Goal: Find specific page/section: Find specific page/section

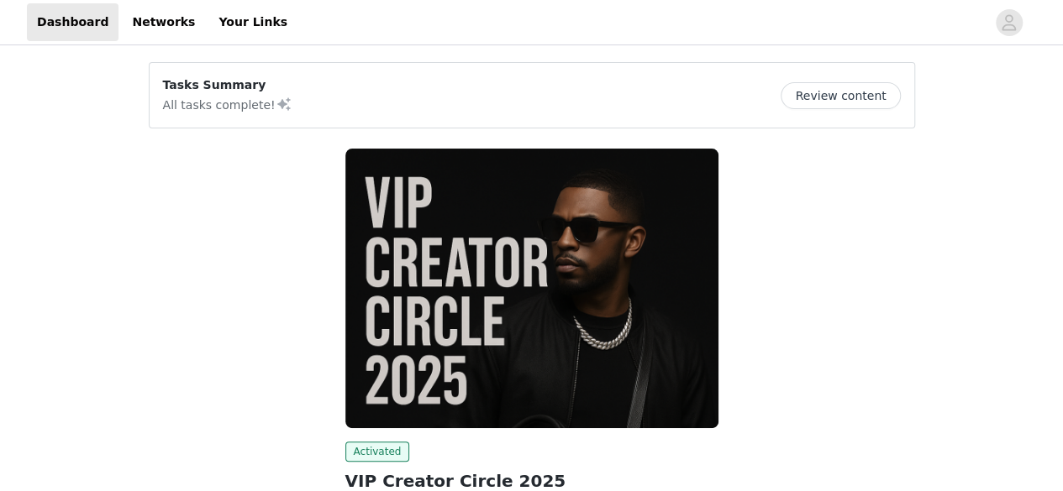
scroll to position [203, 0]
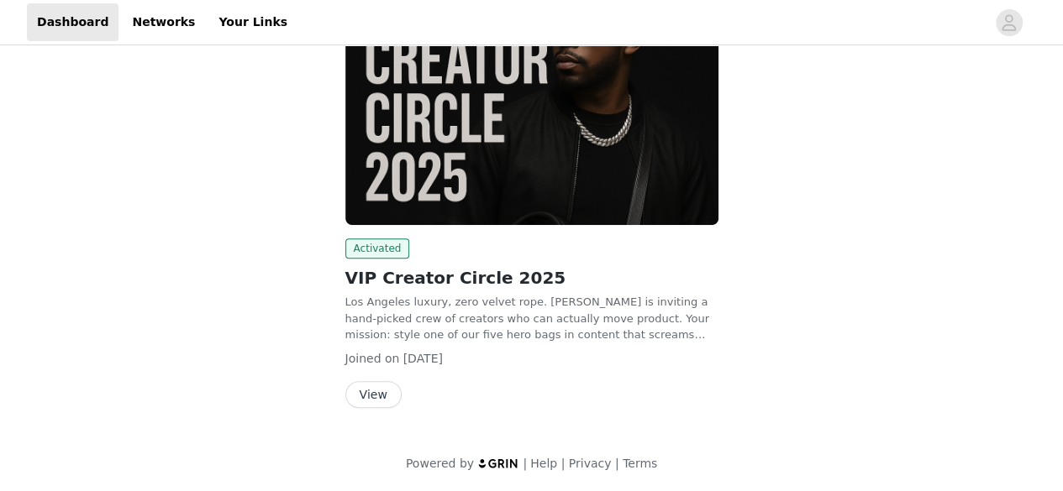
click at [368, 387] on button "View" at bounding box center [373, 394] width 56 height 27
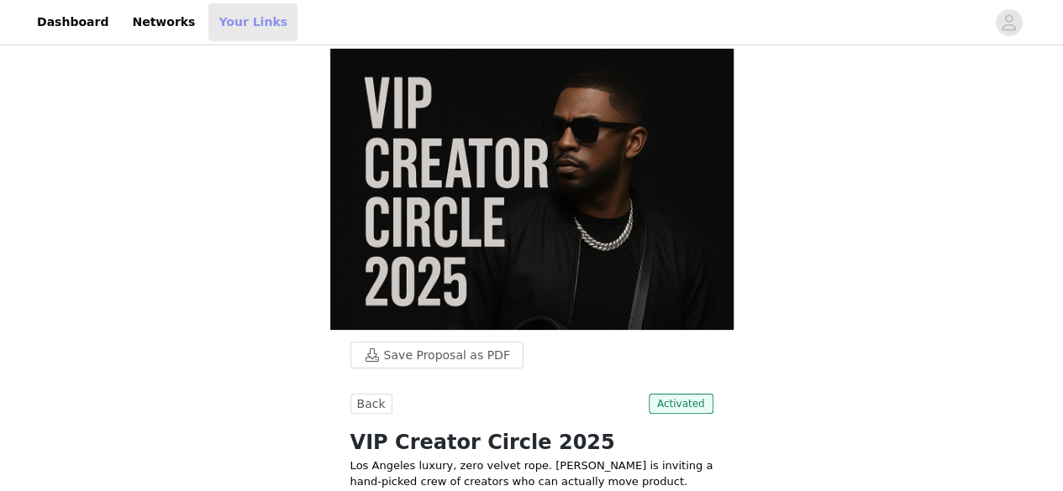
click at [228, 28] on link "Your Links" at bounding box center [252, 22] width 89 height 38
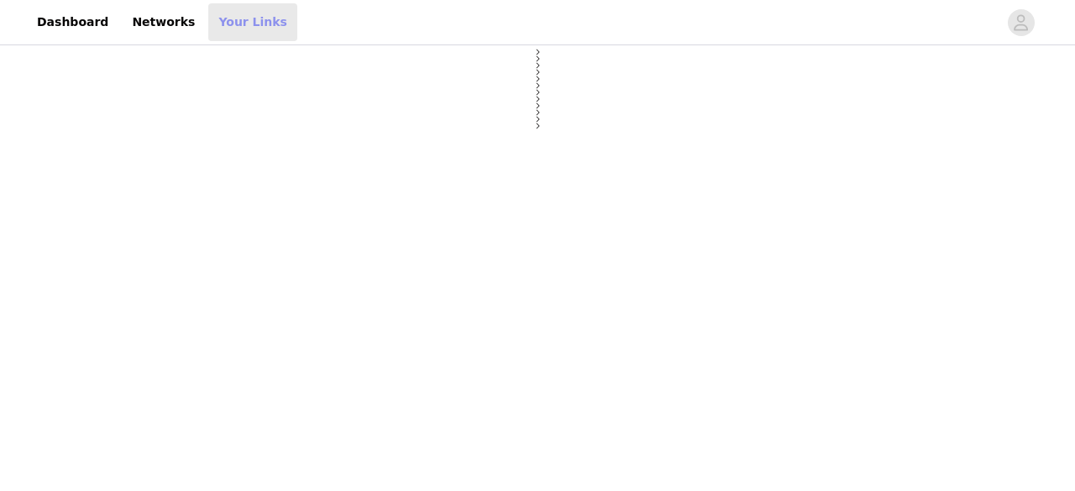
select select "12"
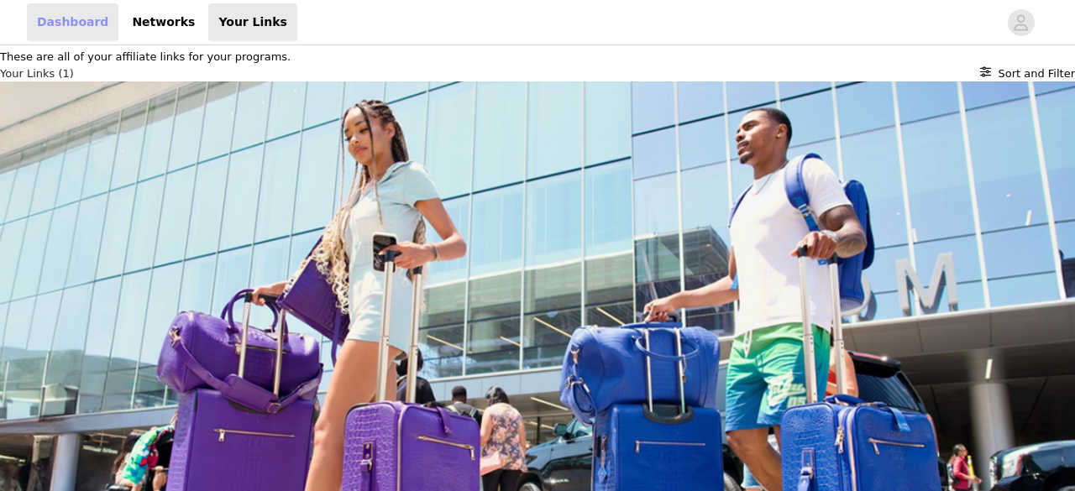
click at [62, 11] on link "Dashboard" at bounding box center [73, 22] width 92 height 38
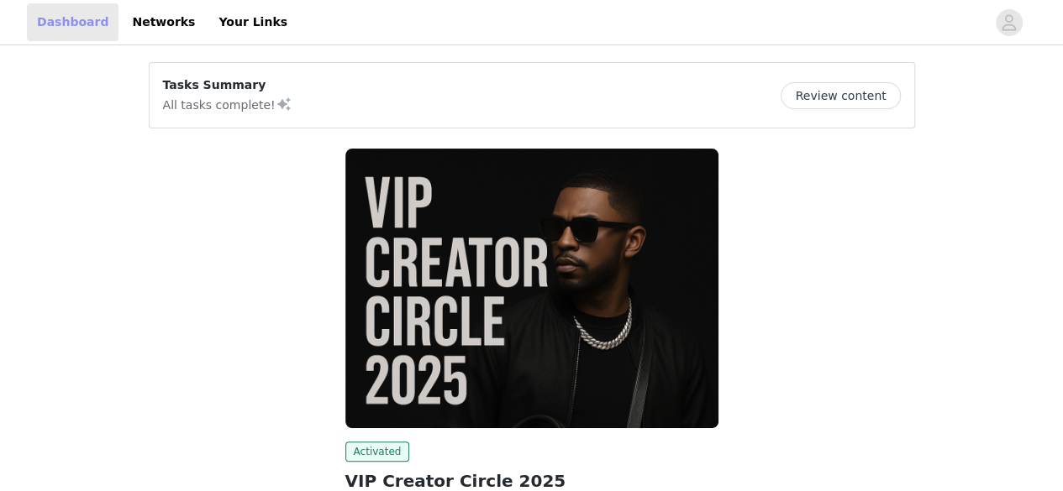
scroll to position [203, 0]
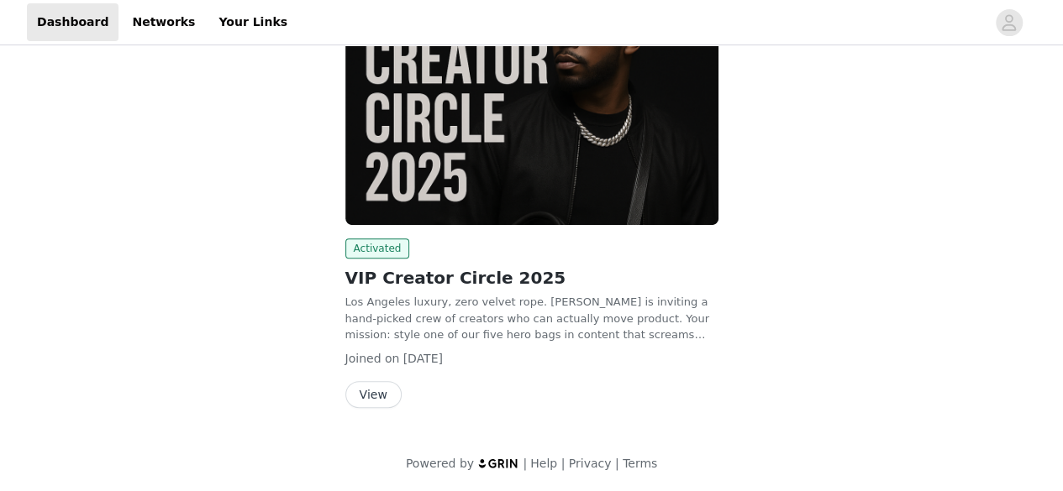
click at [359, 382] on button "View" at bounding box center [373, 394] width 56 height 27
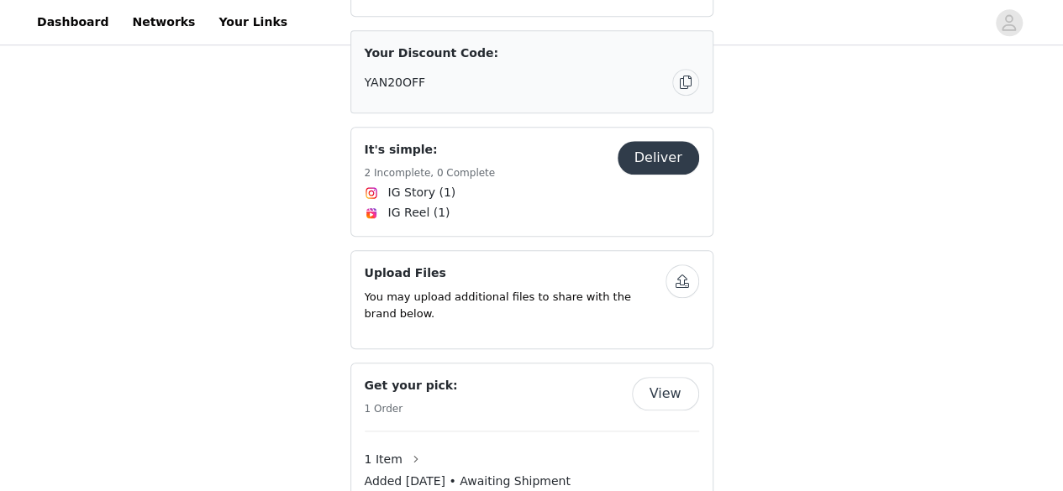
scroll to position [684, 0]
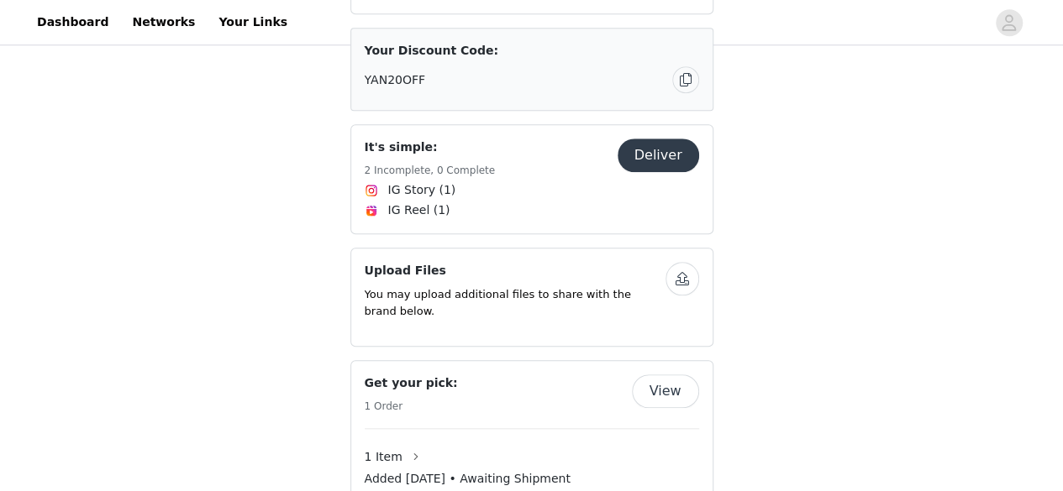
click at [662, 375] on button "View" at bounding box center [665, 392] width 67 height 34
